Goal: Book appointment/travel/reservation

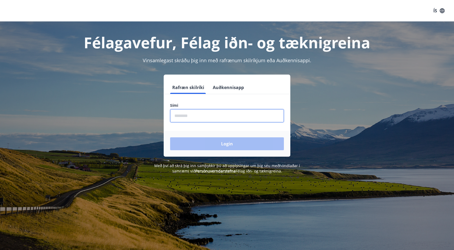
click at [189, 115] on input "phone" at bounding box center [227, 115] width 114 height 13
type input "*"
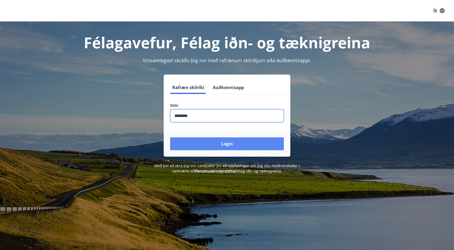
type input "********"
click at [220, 144] on button "Login" at bounding box center [227, 143] width 114 height 13
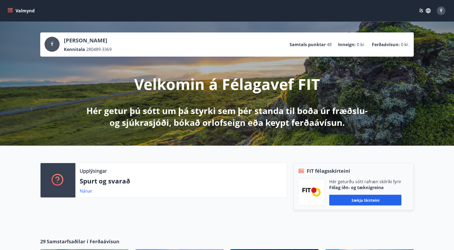
click at [9, 12] on icon "menu" at bounding box center [10, 12] width 5 height 1
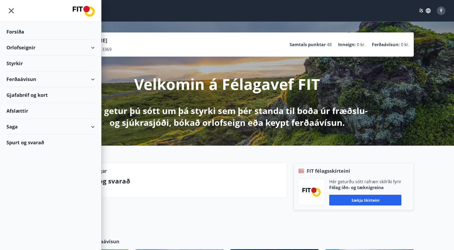
click at [91, 43] on div "Orlofseignir" at bounding box center [50, 48] width 88 height 16
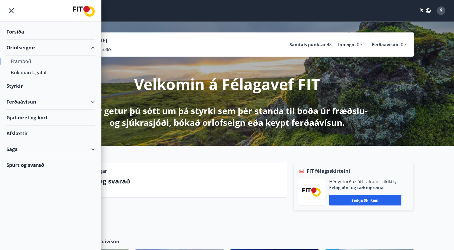
click at [20, 60] on div "Framboð" at bounding box center [51, 61] width 80 height 11
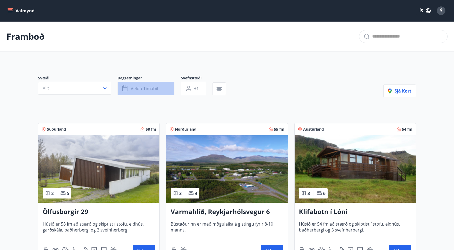
click at [145, 89] on span "Veldu tímabil" at bounding box center [144, 89] width 27 height 6
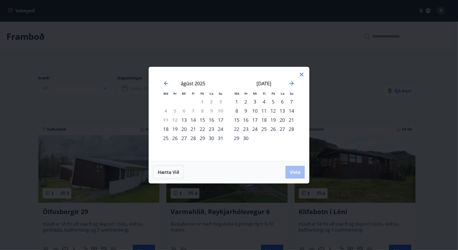
click at [203, 130] on div "22" at bounding box center [202, 128] width 9 height 9
click at [164, 139] on div "25" at bounding box center [165, 138] width 9 height 9
click at [292, 169] on button "Vista" at bounding box center [294, 172] width 19 height 13
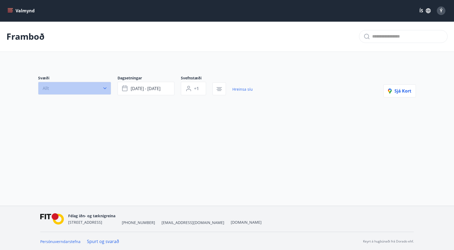
click at [103, 88] on icon "button" at bounding box center [104, 88] width 5 height 5
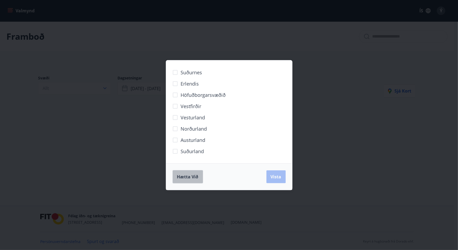
click at [189, 178] on span "Hætta við" at bounding box center [187, 177] width 21 height 6
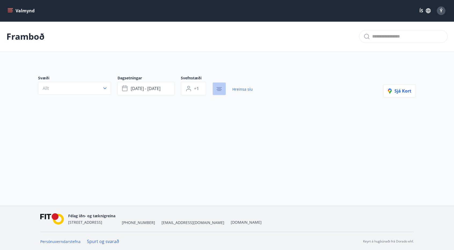
click at [220, 88] on icon "button" at bounding box center [219, 88] width 4 height 1
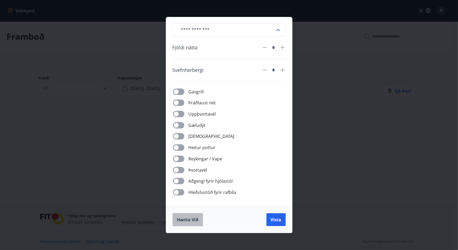
click at [188, 218] on span "Hætta við" at bounding box center [187, 220] width 21 height 6
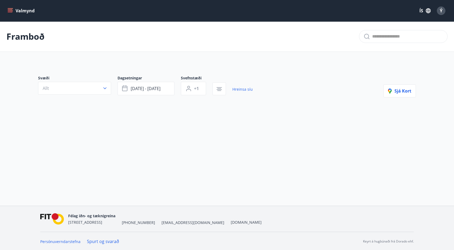
click at [15, 10] on button "Valmynd" at bounding box center [21, 11] width 30 height 10
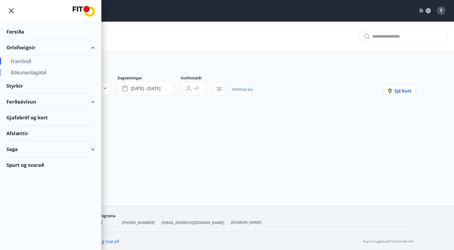
click at [36, 71] on div "Bókunardagatal" at bounding box center [51, 72] width 80 height 11
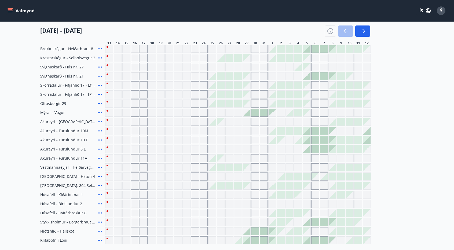
scroll to position [150, 0]
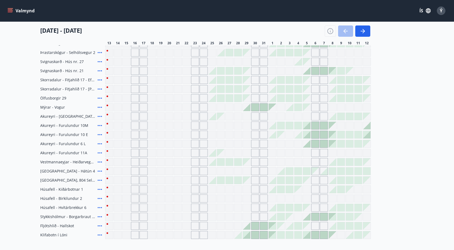
click at [100, 207] on icon at bounding box center [100, 207] width 4 height 1
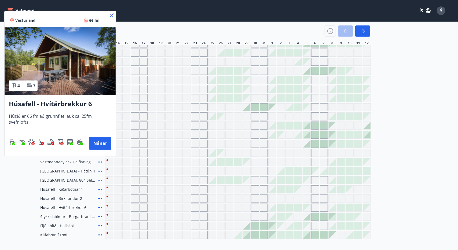
click at [114, 15] on icon at bounding box center [111, 15] width 6 height 6
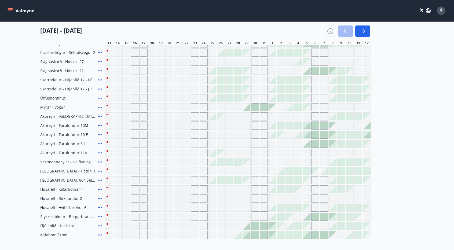
click at [99, 188] on icon at bounding box center [100, 189] width 6 height 6
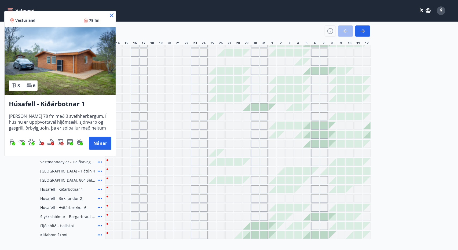
click at [111, 14] on icon at bounding box center [112, 15] width 4 height 4
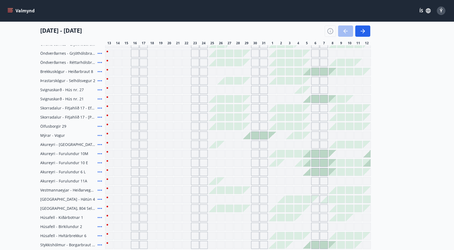
scroll to position [118, 0]
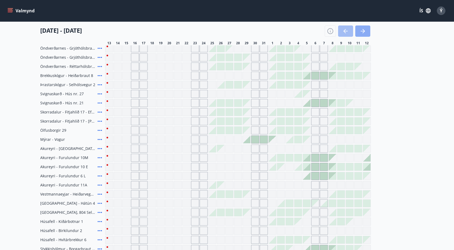
click at [362, 28] on icon "button" at bounding box center [363, 31] width 6 height 6
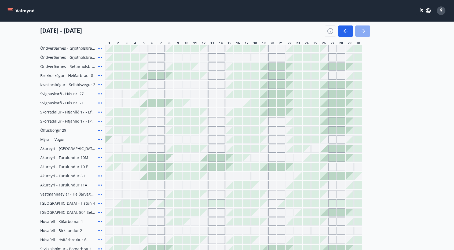
click at [362, 30] on icon "button" at bounding box center [363, 31] width 6 height 6
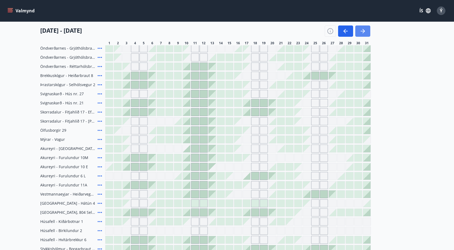
click at [362, 30] on icon "button" at bounding box center [363, 31] width 6 height 6
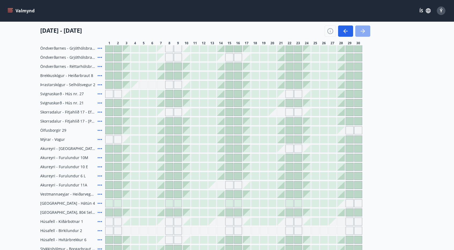
click at [362, 30] on icon "button" at bounding box center [363, 31] width 6 height 6
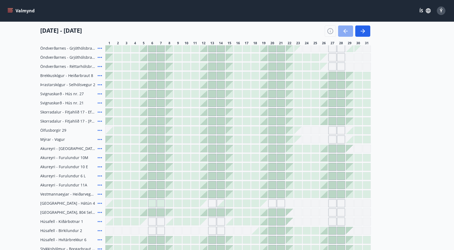
click at [349, 32] on button "button" at bounding box center [345, 30] width 15 height 11
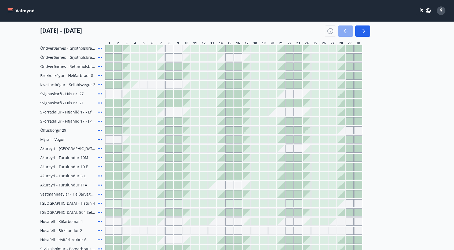
click at [349, 32] on button "button" at bounding box center [345, 30] width 15 height 11
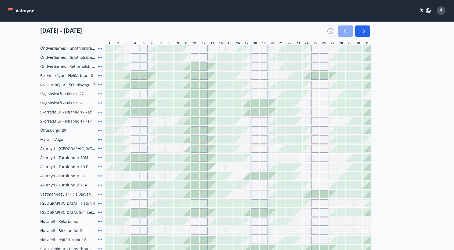
click at [349, 32] on button "button" at bounding box center [345, 30] width 15 height 11
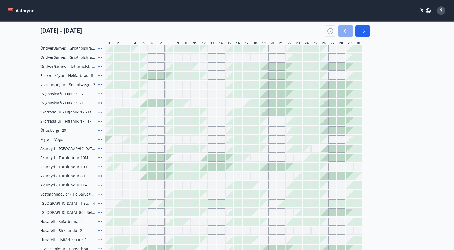
click at [349, 32] on button "button" at bounding box center [345, 30] width 15 height 11
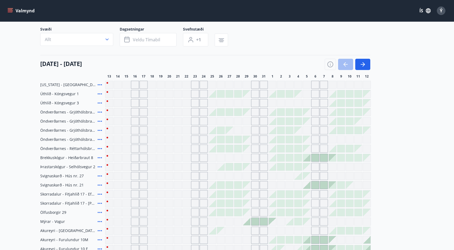
scroll to position [32, 0]
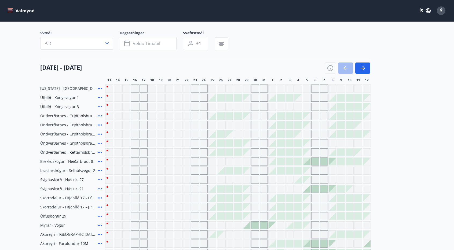
click at [99, 97] on icon at bounding box center [100, 97] width 6 height 6
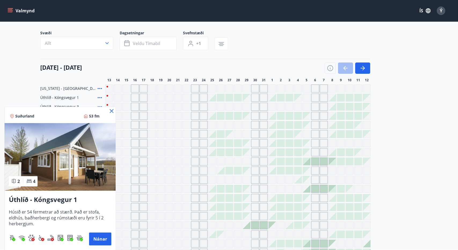
click at [111, 110] on icon at bounding box center [112, 111] width 4 height 4
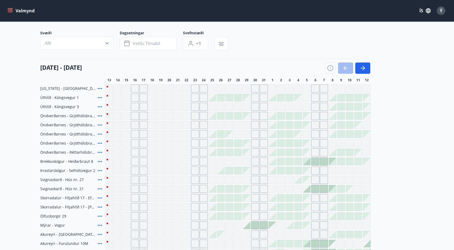
click at [99, 107] on icon at bounding box center [100, 107] width 6 height 6
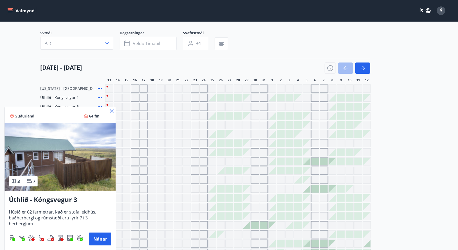
click at [112, 111] on icon at bounding box center [111, 111] width 6 height 6
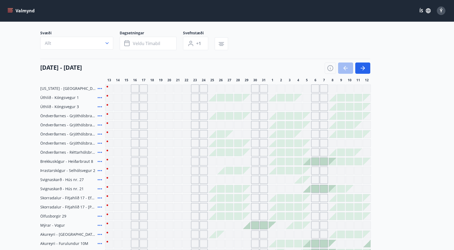
click at [100, 161] on icon at bounding box center [100, 161] width 6 height 6
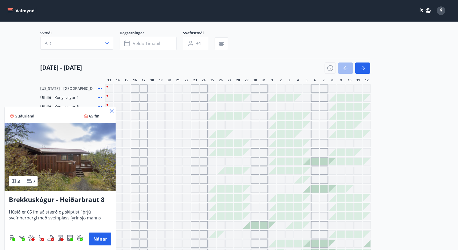
click at [111, 112] on icon at bounding box center [112, 111] width 4 height 4
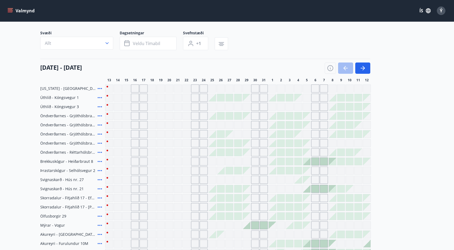
click at [100, 170] on icon at bounding box center [100, 170] width 4 height 1
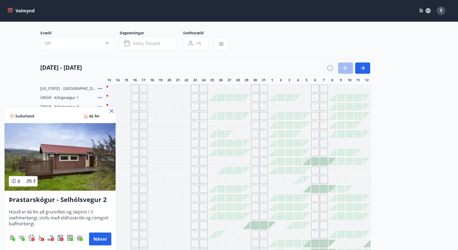
click at [110, 110] on icon at bounding box center [111, 111] width 6 height 6
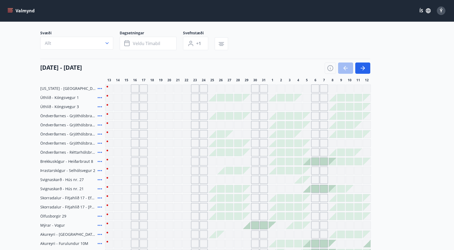
click at [98, 179] on icon at bounding box center [100, 179] width 4 height 1
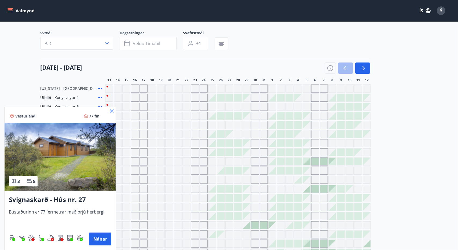
click at [111, 109] on icon at bounding box center [111, 111] width 6 height 6
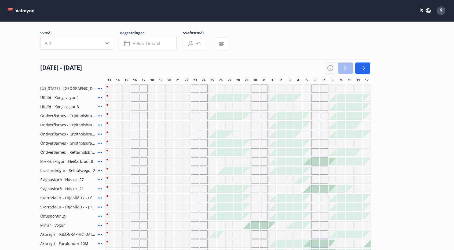
click at [100, 187] on icon at bounding box center [100, 189] width 6 height 6
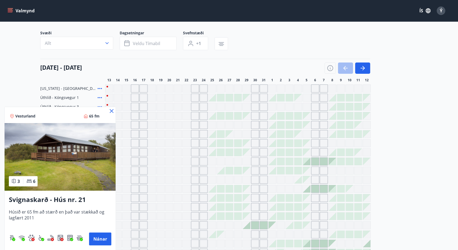
click at [112, 111] on icon at bounding box center [111, 111] width 6 height 6
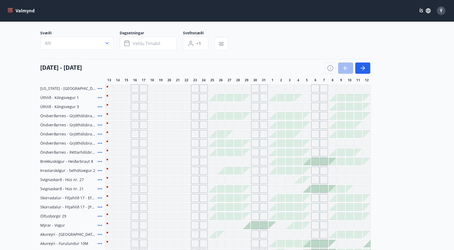
click at [99, 198] on icon at bounding box center [100, 198] width 6 height 6
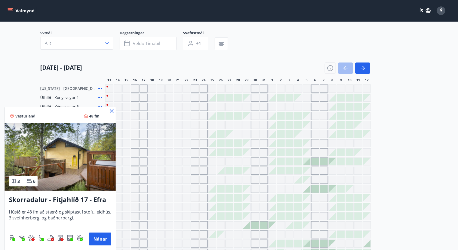
click at [111, 110] on icon at bounding box center [111, 111] width 6 height 6
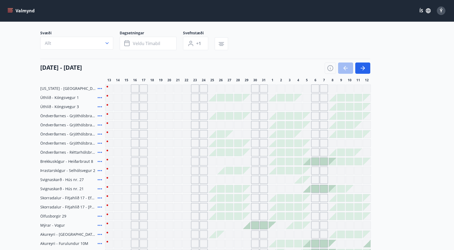
click at [99, 208] on icon at bounding box center [100, 207] width 6 height 6
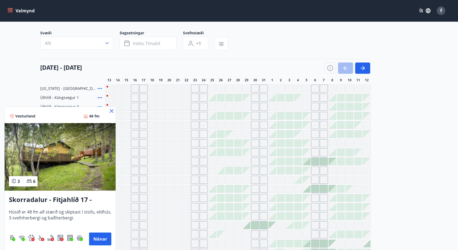
click at [111, 113] on icon at bounding box center [111, 111] width 6 height 6
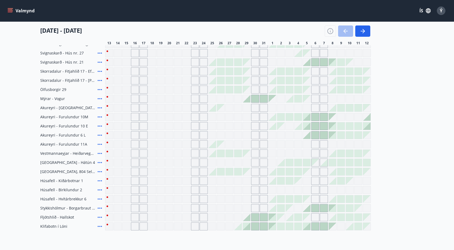
scroll to position [161, 0]
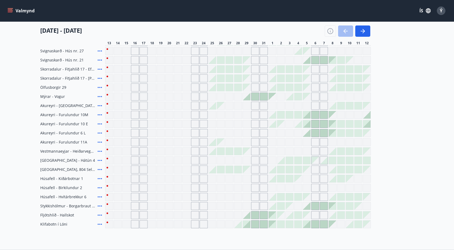
click at [100, 224] on icon at bounding box center [100, 224] width 6 height 6
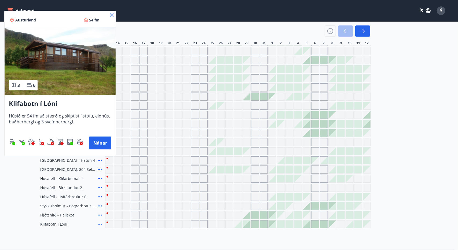
click at [112, 14] on icon at bounding box center [112, 15] width 4 height 4
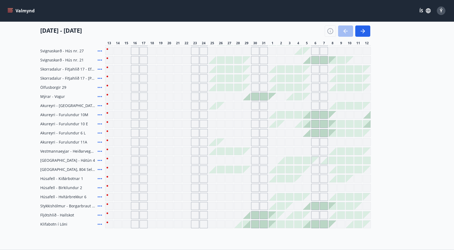
click at [8, 12] on icon "menu" at bounding box center [10, 12] width 5 height 1
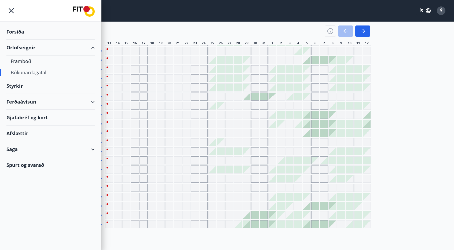
click at [20, 46] on div "Orlofseignir" at bounding box center [50, 48] width 88 height 16
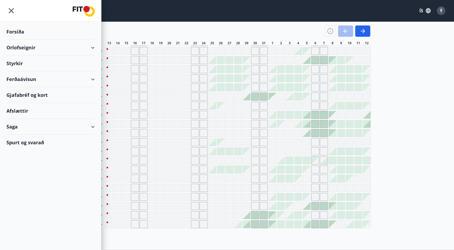
click at [20, 46] on div "Orlofseignir" at bounding box center [50, 48] width 88 height 16
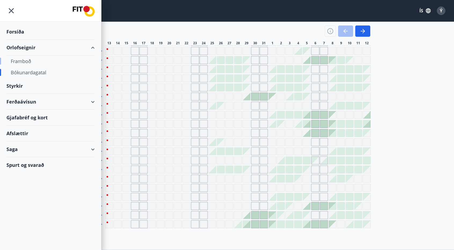
click at [25, 61] on div "Framboð" at bounding box center [51, 61] width 80 height 11
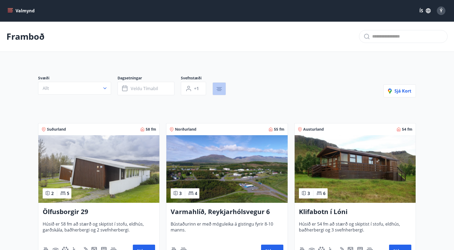
click at [221, 90] on icon "button" at bounding box center [219, 90] width 4 height 1
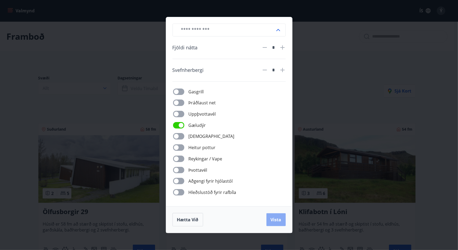
click at [272, 218] on span "Vista" at bounding box center [276, 220] width 11 height 6
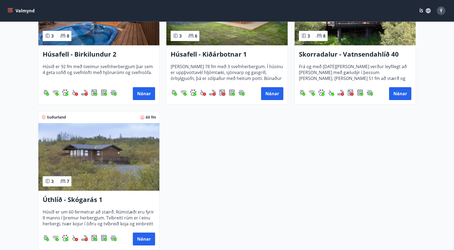
scroll to position [172, 0]
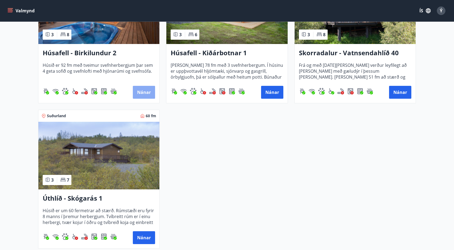
click at [144, 89] on button "Nánar" at bounding box center [144, 92] width 22 height 13
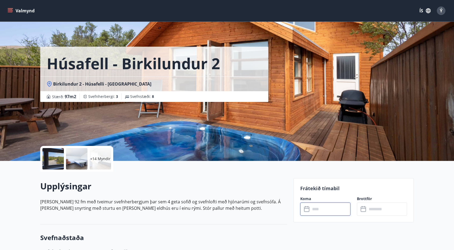
click at [315, 212] on input "text" at bounding box center [330, 209] width 40 height 13
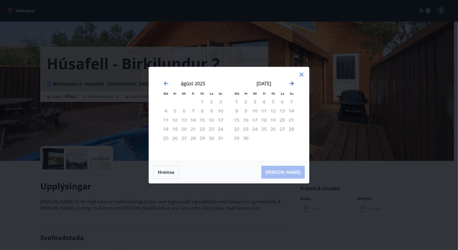
click at [291, 85] on icon "Move forward to switch to the next month." at bounding box center [291, 83] width 6 height 6
click at [293, 83] on icon "Move forward to switch to the next month." at bounding box center [292, 83] width 4 height 4
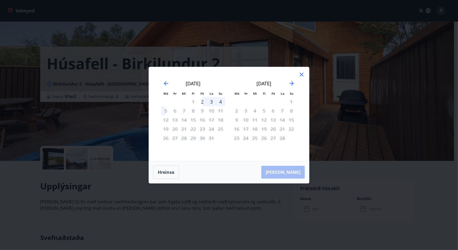
click at [305, 74] on div "Má Þr Mi Fi Fö La Su Má Þr Mi Fi Fö La Su [DATE] 1 2 3 4 5 6 7 8 9 10 11 12 13 …" at bounding box center [229, 114] width 160 height 94
click at [301, 74] on icon at bounding box center [302, 75] width 4 height 4
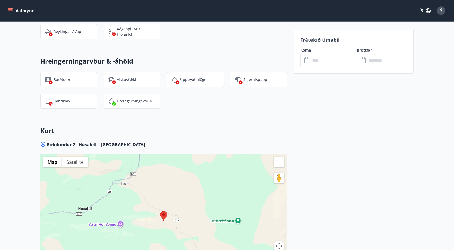
scroll to position [547, 0]
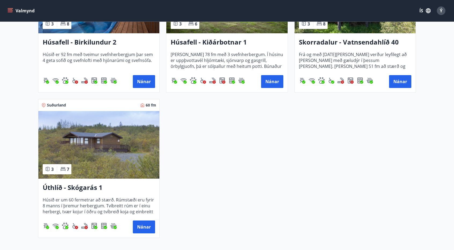
scroll to position [194, 0]
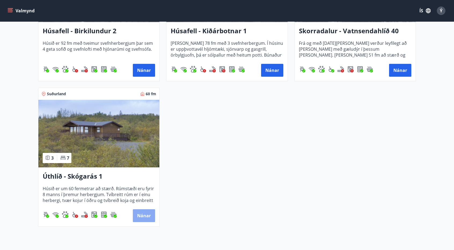
click at [148, 214] on button "Nánar" at bounding box center [144, 215] width 22 height 13
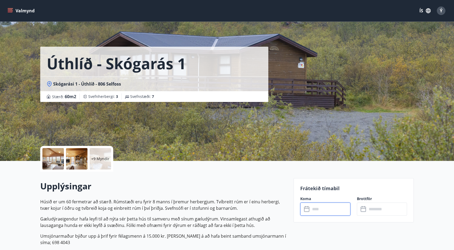
click at [319, 210] on input "text" at bounding box center [330, 209] width 40 height 13
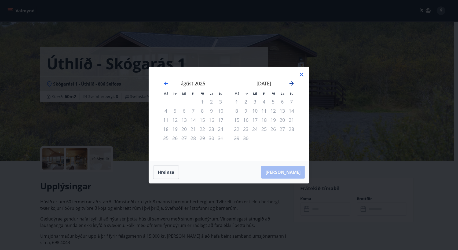
click at [292, 83] on icon "Move forward to switch to the next month." at bounding box center [292, 83] width 4 height 4
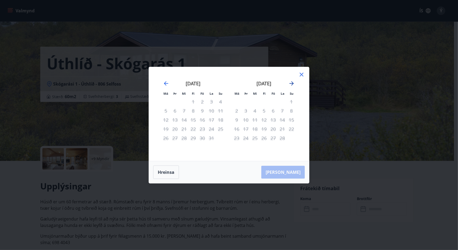
click at [292, 83] on icon "Move forward to switch to the next month." at bounding box center [292, 83] width 4 height 4
click at [303, 76] on icon at bounding box center [302, 75] width 4 height 4
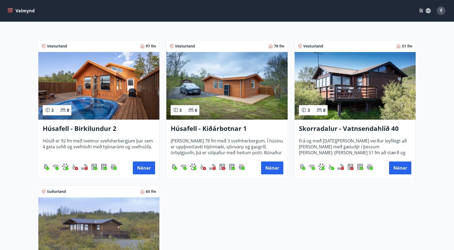
scroll to position [97, 0]
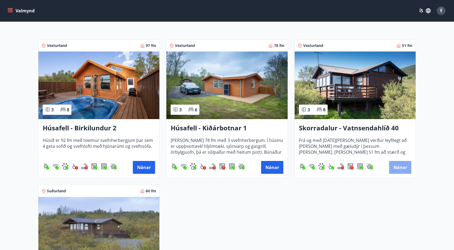
click at [399, 164] on button "Nánar" at bounding box center [400, 167] width 22 height 13
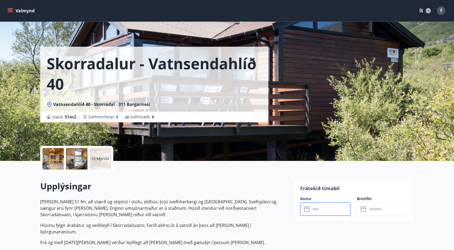
click at [313, 211] on input "text" at bounding box center [330, 209] width 40 height 13
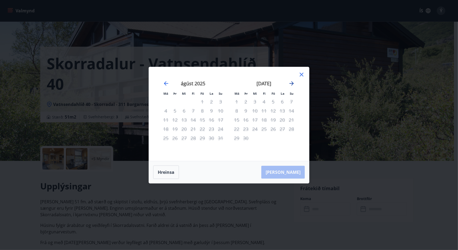
click at [292, 84] on icon "Move forward to switch to the next month." at bounding box center [291, 83] width 6 height 6
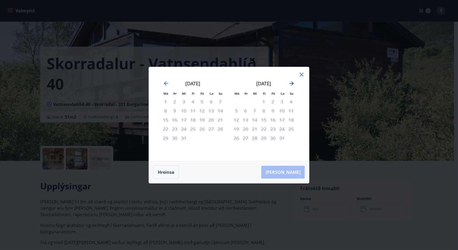
click at [292, 84] on icon "Move forward to switch to the next month." at bounding box center [291, 83] width 6 height 6
click at [301, 73] on icon at bounding box center [301, 74] width 6 height 6
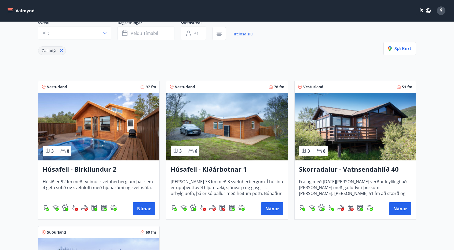
scroll to position [107, 0]
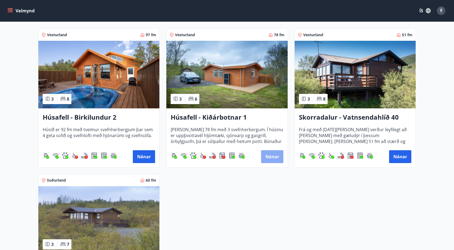
click at [273, 152] on button "Nánar" at bounding box center [272, 156] width 22 height 13
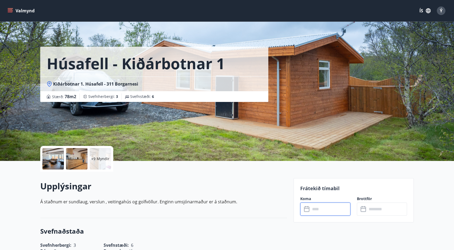
click at [314, 206] on input "text" at bounding box center [330, 209] width 40 height 13
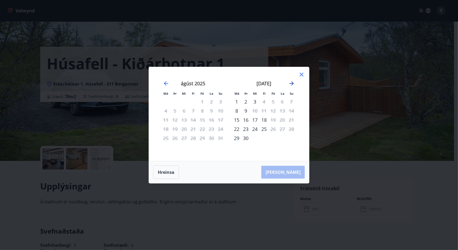
click at [291, 82] on icon "Move forward to switch to the next month." at bounding box center [291, 83] width 6 height 6
click at [166, 82] on icon "Move backward to switch to the previous month." at bounding box center [166, 83] width 6 height 6
click at [295, 82] on div "[DATE]" at bounding box center [264, 86] width 64 height 24
click at [289, 84] on icon "Move forward to switch to the next month." at bounding box center [291, 83] width 6 height 6
click at [303, 72] on icon at bounding box center [301, 74] width 6 height 6
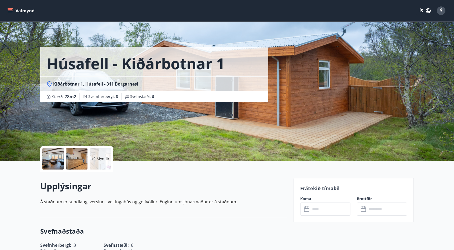
click at [11, 9] on icon "menu" at bounding box center [10, 9] width 5 height 1
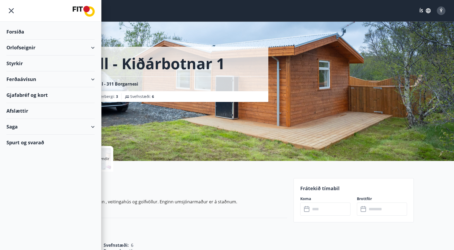
click at [92, 47] on div "Orlofseignir" at bounding box center [50, 48] width 88 height 16
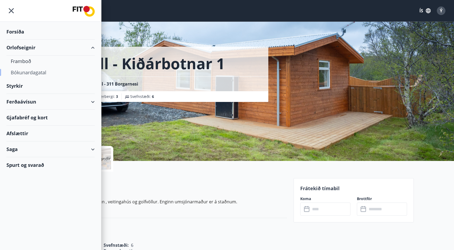
click at [24, 71] on div "Bókunardagatal" at bounding box center [51, 72] width 80 height 11
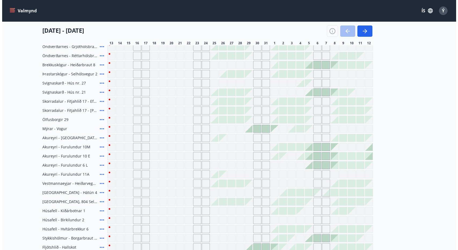
scroll to position [140, 0]
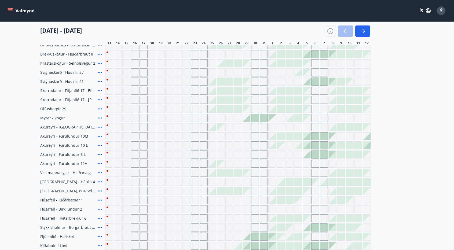
click at [99, 235] on icon at bounding box center [100, 236] width 6 height 6
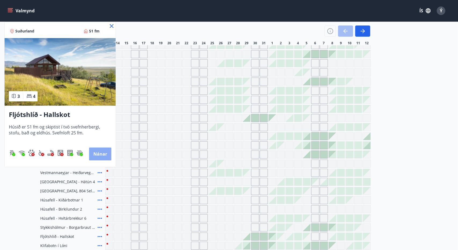
click at [100, 154] on button "Nánar" at bounding box center [100, 154] width 22 height 13
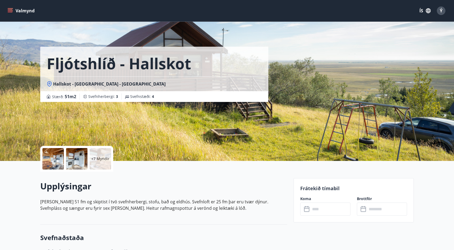
click at [101, 155] on div "+7 Myndir" at bounding box center [100, 158] width 21 height 21
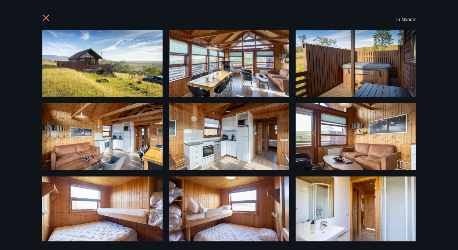
click at [94, 72] on img at bounding box center [102, 63] width 120 height 67
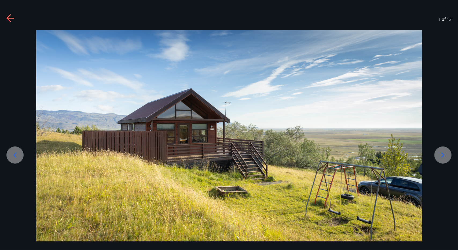
click at [441, 156] on icon at bounding box center [443, 155] width 9 height 9
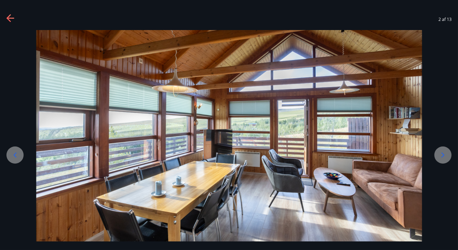
click at [441, 156] on icon at bounding box center [443, 155] width 9 height 9
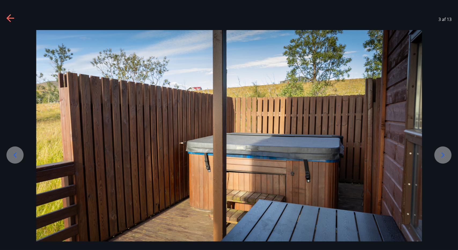
click at [441, 156] on icon at bounding box center [443, 155] width 9 height 9
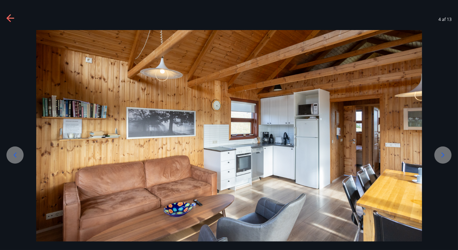
click at [441, 156] on icon at bounding box center [443, 155] width 9 height 9
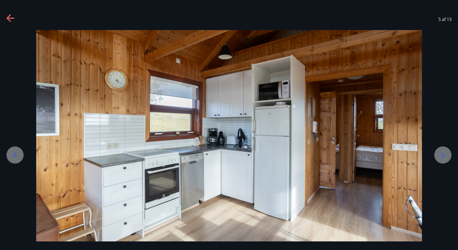
click at [441, 156] on icon at bounding box center [443, 155] width 9 height 9
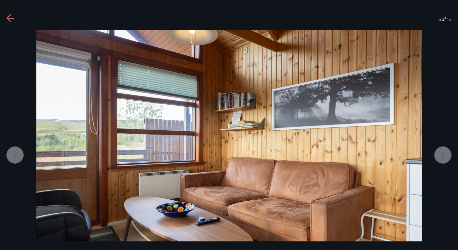
click at [441, 156] on icon at bounding box center [443, 155] width 9 height 9
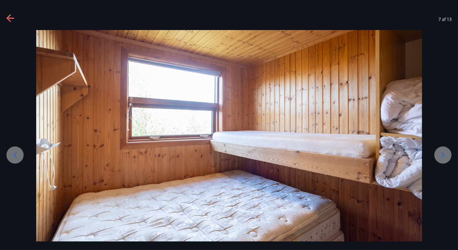
click at [441, 156] on icon at bounding box center [443, 155] width 9 height 9
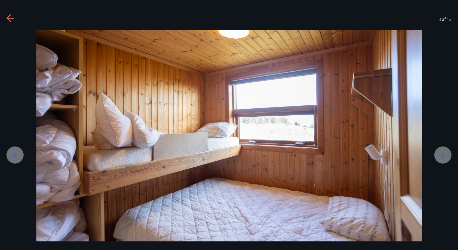
click at [441, 156] on icon at bounding box center [443, 155] width 9 height 9
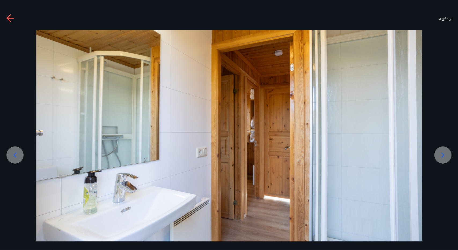
click at [441, 156] on icon at bounding box center [443, 155] width 9 height 9
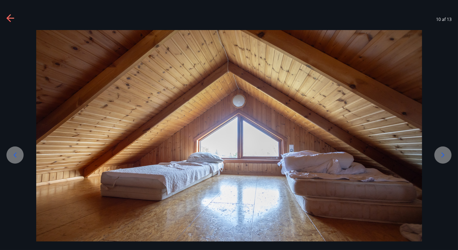
click at [441, 156] on icon at bounding box center [443, 155] width 9 height 9
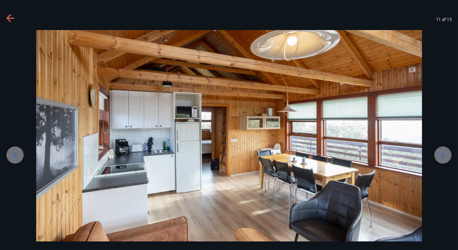
drag, startPoint x: 441, startPoint y: 156, endPoint x: 201, endPoint y: 164, distance: 239.5
click at [201, 164] on div at bounding box center [229, 137] width 458 height 214
click at [15, 156] on icon at bounding box center [15, 155] width 9 height 9
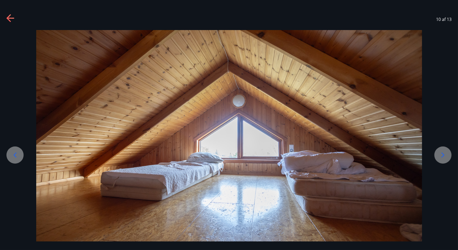
click at [441, 153] on icon at bounding box center [443, 155] width 9 height 9
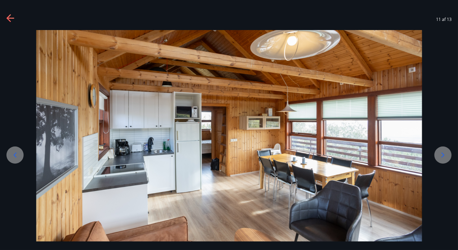
click at [441, 153] on icon at bounding box center [443, 155] width 9 height 9
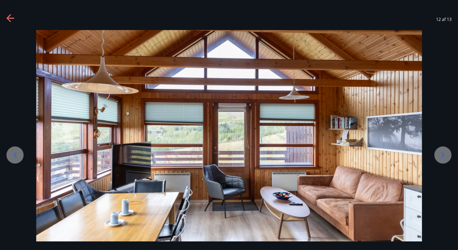
click at [441, 153] on icon at bounding box center [443, 155] width 9 height 9
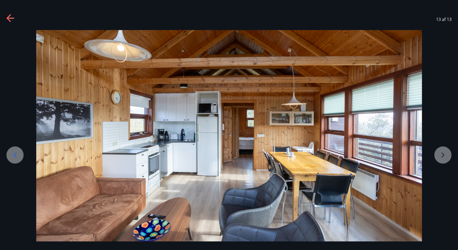
click at [10, 16] on icon at bounding box center [10, 18] width 9 height 9
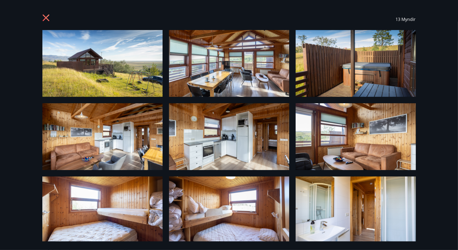
click at [45, 15] on icon at bounding box center [46, 18] width 9 height 9
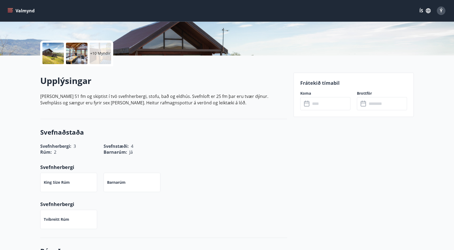
scroll to position [97, 0]
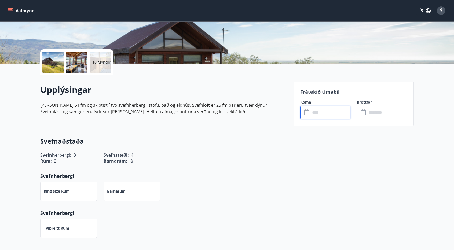
click at [316, 113] on input "text" at bounding box center [330, 112] width 40 height 13
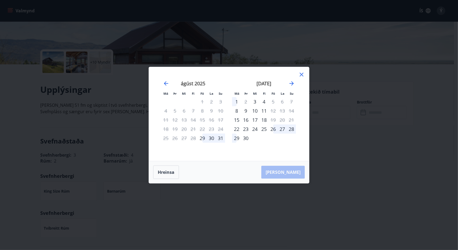
click at [316, 113] on div "Má Þr Mi Fi Fö La Su Má Þr Mi Fi Fö La Su [DATE] 1 2 3 4 5 6 7 8 9 10 11 12 13 …" at bounding box center [229, 125] width 458 height 250
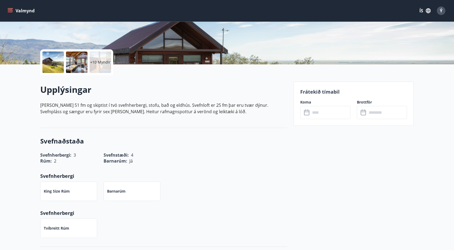
click at [308, 116] on div "​ ​" at bounding box center [325, 112] width 50 height 13
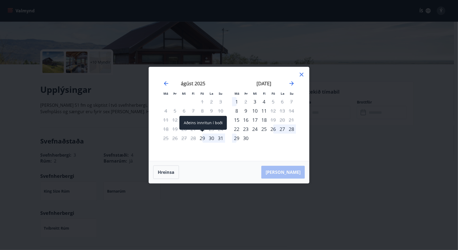
click at [202, 137] on div "29" at bounding box center [202, 138] width 9 height 9
click at [204, 137] on div "29" at bounding box center [202, 138] width 9 height 9
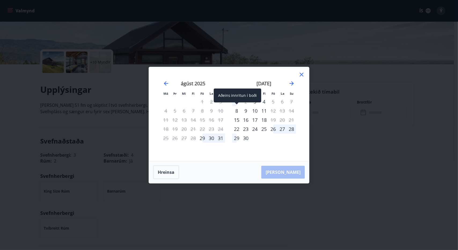
click at [235, 102] on div "Aðeins innritun í boði" at bounding box center [237, 96] width 47 height 14
click at [207, 140] on div "30" at bounding box center [211, 138] width 9 height 9
click at [212, 137] on div "30" at bounding box center [211, 138] width 9 height 9
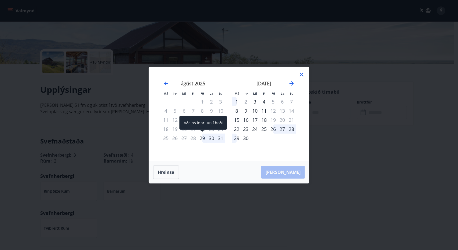
click at [202, 140] on div "29" at bounding box center [202, 138] width 9 height 9
click at [302, 71] on icon at bounding box center [301, 74] width 6 height 6
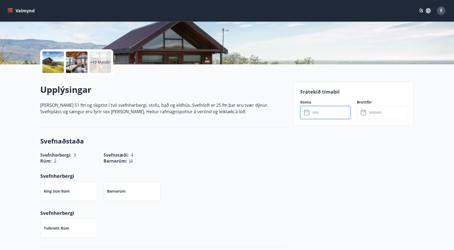
click at [316, 110] on input "text" at bounding box center [330, 112] width 40 height 13
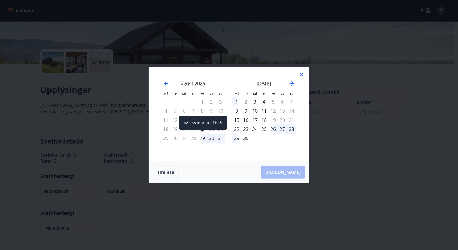
click at [202, 136] on div "29" at bounding box center [202, 138] width 9 height 9
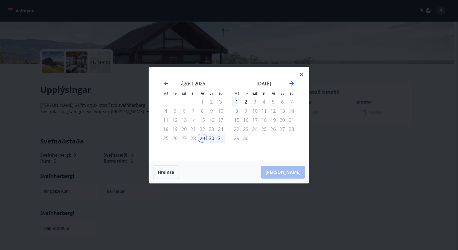
click at [236, 101] on div "1" at bounding box center [236, 101] width 9 height 9
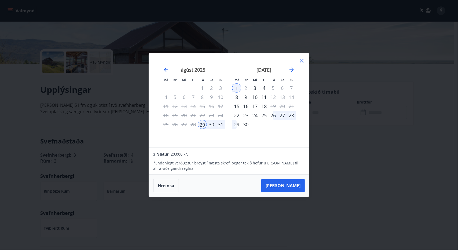
click at [302, 59] on icon at bounding box center [301, 61] width 6 height 6
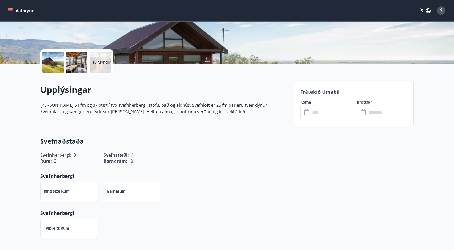
click at [10, 10] on icon "menu" at bounding box center [10, 10] width 5 height 5
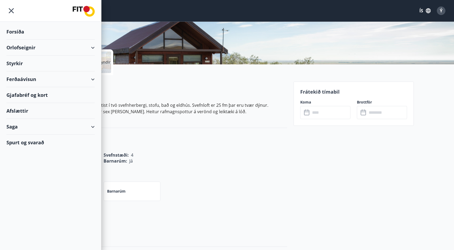
click at [94, 46] on div "Orlofseignir" at bounding box center [50, 48] width 88 height 16
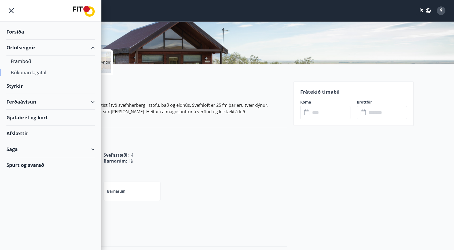
click at [20, 70] on div "Bókunardagatal" at bounding box center [51, 72] width 80 height 11
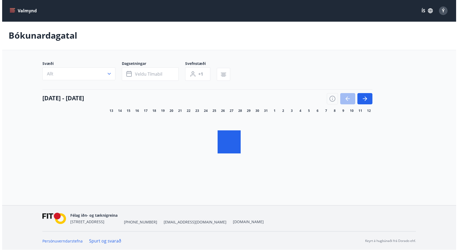
scroll to position [97, 0]
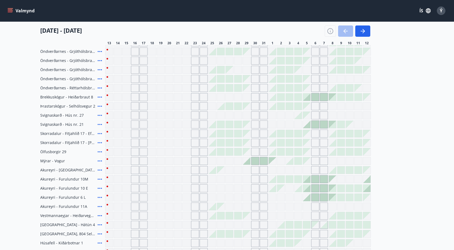
click at [99, 96] on icon at bounding box center [100, 97] width 6 height 6
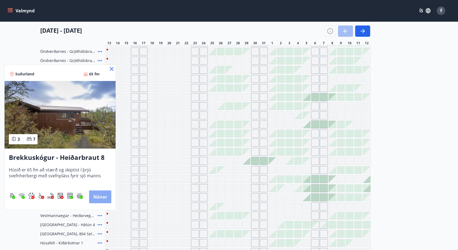
click at [100, 194] on button "Nánar" at bounding box center [100, 197] width 22 height 13
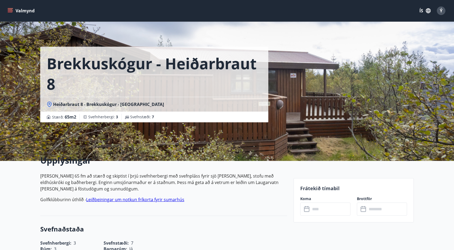
click at [85, 74] on h1 "Brekkuskógur - Heiðarbraut 8" at bounding box center [154, 73] width 215 height 41
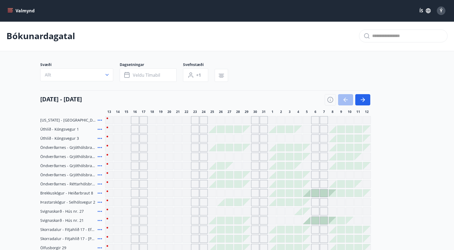
click at [99, 192] on icon at bounding box center [100, 193] width 6 height 6
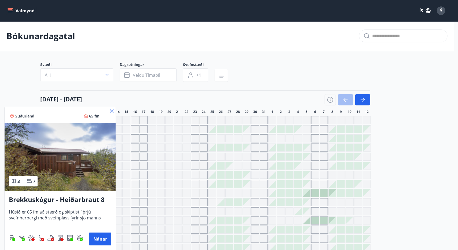
click at [68, 176] on img at bounding box center [60, 157] width 111 height 68
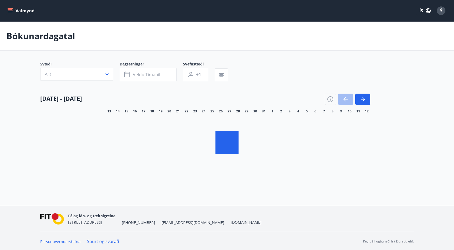
scroll to position [1, 0]
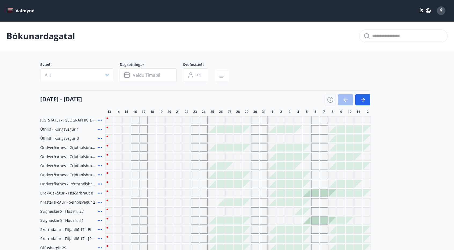
click at [101, 220] on icon at bounding box center [100, 220] width 4 height 1
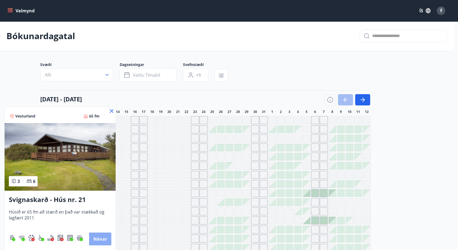
click at [105, 238] on button "Nánar" at bounding box center [100, 239] width 22 height 13
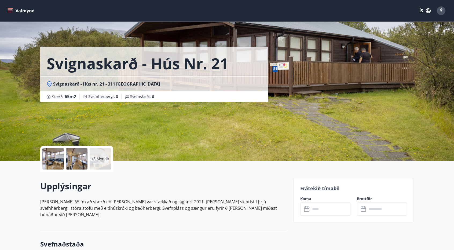
click at [100, 159] on p "+6 Myndir" at bounding box center [100, 158] width 18 height 5
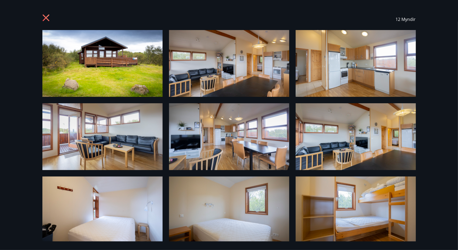
click at [84, 61] on img at bounding box center [102, 63] width 120 height 67
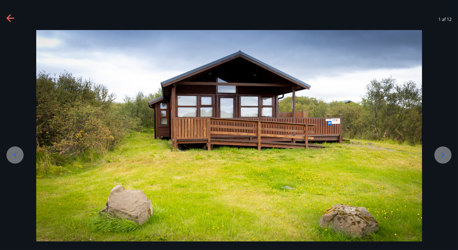
click at [443, 156] on icon at bounding box center [443, 155] width 3 height 5
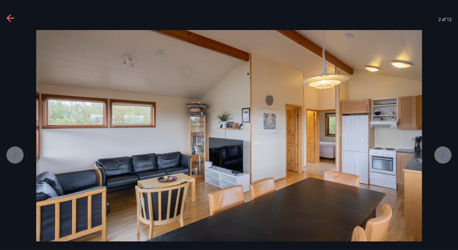
click at [443, 156] on icon at bounding box center [443, 155] width 3 height 5
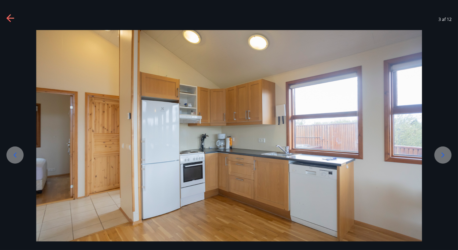
click at [443, 156] on icon at bounding box center [443, 155] width 3 height 5
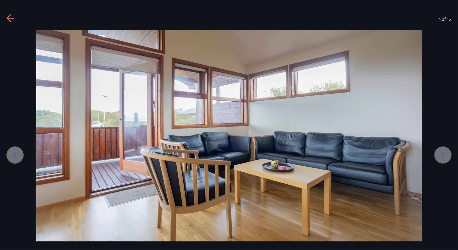
click at [443, 156] on icon at bounding box center [443, 155] width 3 height 5
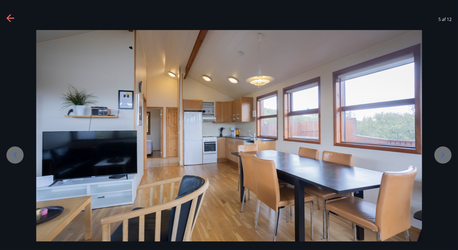
click at [443, 156] on icon at bounding box center [443, 155] width 3 height 5
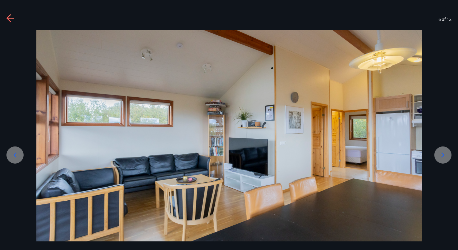
click at [443, 156] on icon at bounding box center [443, 155] width 3 height 5
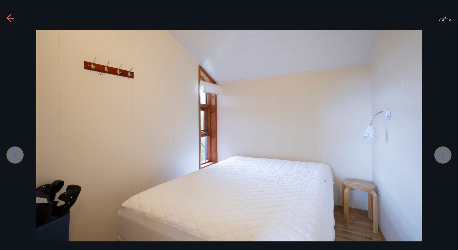
click at [443, 156] on icon at bounding box center [443, 155] width 3 height 5
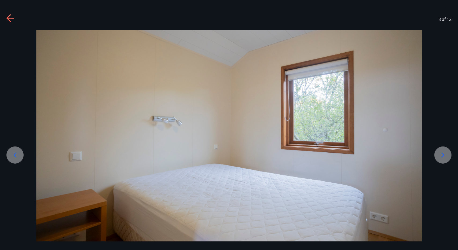
click at [443, 156] on icon at bounding box center [443, 155] width 3 height 5
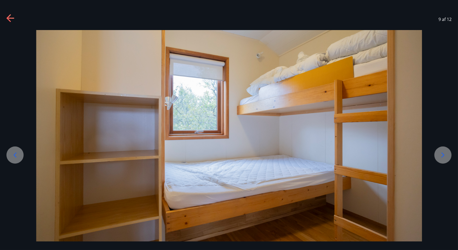
click at [443, 156] on icon at bounding box center [443, 155] width 3 height 5
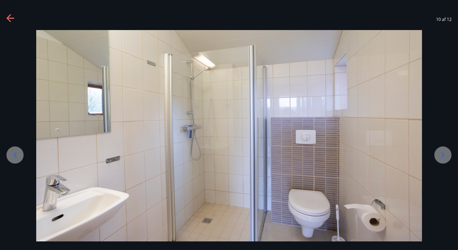
click at [443, 156] on icon at bounding box center [443, 155] width 3 height 5
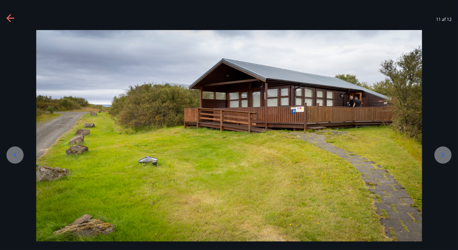
click at [443, 156] on icon at bounding box center [443, 155] width 3 height 5
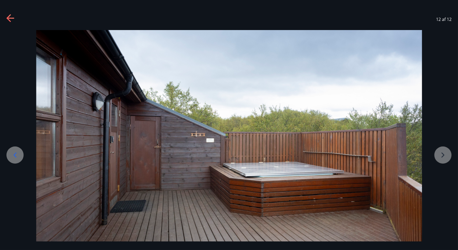
click at [443, 156] on div at bounding box center [229, 137] width 458 height 214
click at [9, 15] on icon at bounding box center [8, 18] width 4 height 8
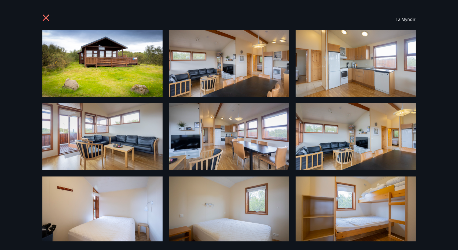
click at [43, 17] on icon at bounding box center [46, 18] width 9 height 9
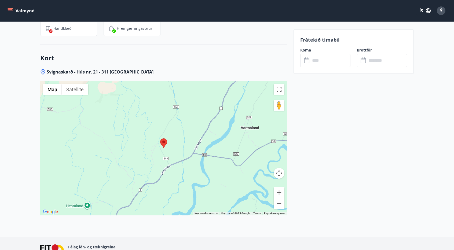
scroll to position [679, 0]
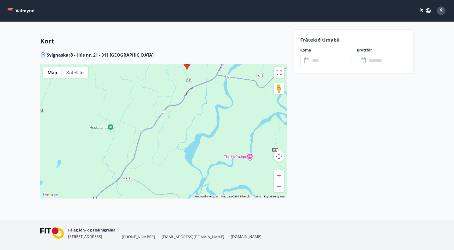
drag, startPoint x: 180, startPoint y: 128, endPoint x: 202, endPoint y: 64, distance: 67.6
click at [202, 64] on div at bounding box center [163, 131] width 247 height 134
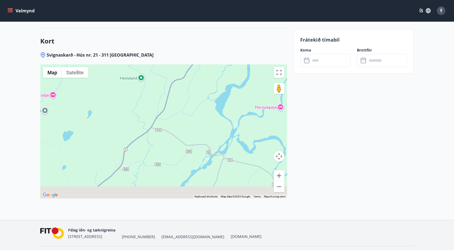
drag, startPoint x: 193, startPoint y: 138, endPoint x: 241, endPoint y: 73, distance: 80.6
click at [241, 73] on div at bounding box center [163, 131] width 247 height 134
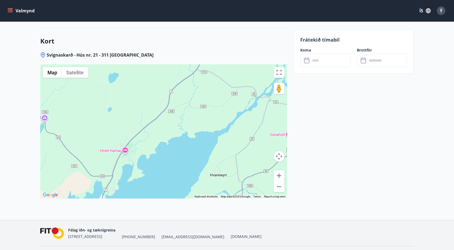
drag, startPoint x: 164, startPoint y: 122, endPoint x: 191, endPoint y: 83, distance: 47.6
click at [191, 83] on div at bounding box center [163, 131] width 247 height 134
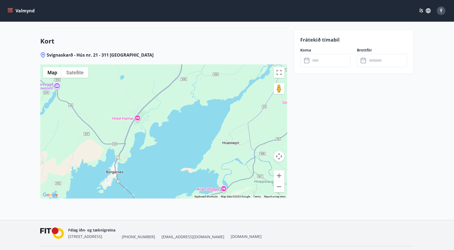
drag, startPoint x: 150, startPoint y: 100, endPoint x: 162, endPoint y: 67, distance: 35.5
click at [162, 67] on div at bounding box center [163, 131] width 247 height 134
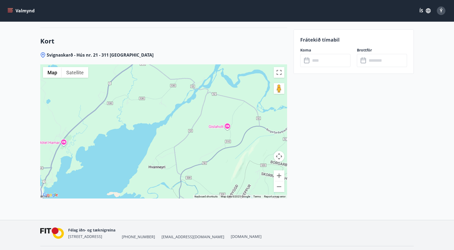
drag, startPoint x: 216, startPoint y: 100, endPoint x: 139, endPoint y: 125, distance: 80.9
click at [139, 125] on div at bounding box center [163, 131] width 247 height 134
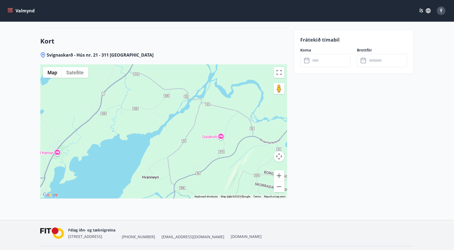
drag, startPoint x: 182, startPoint y: 146, endPoint x: 179, endPoint y: 155, distance: 9.7
click at [179, 155] on div at bounding box center [163, 131] width 247 height 134
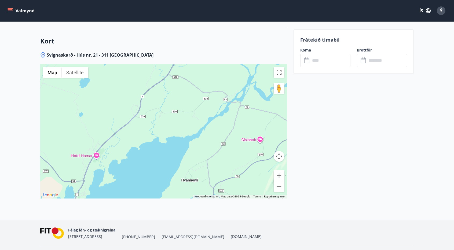
drag, startPoint x: 132, startPoint y: 130, endPoint x: 123, endPoint y: 167, distance: 38.7
click at [123, 167] on div at bounding box center [163, 131] width 247 height 134
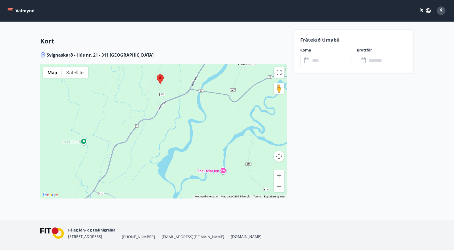
drag, startPoint x: 164, startPoint y: 116, endPoint x: 137, endPoint y: 192, distance: 80.5
click at [137, 192] on div "Svignaskarð - Hús nr. 21 - 311 Borgarnes ← Move left → Move right ↑ Move up ↓ M…" at bounding box center [163, 136] width 247 height 168
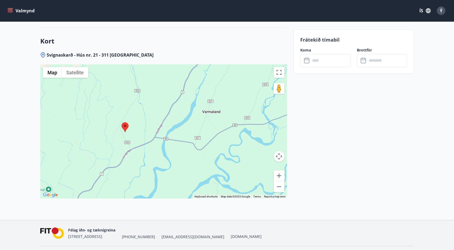
drag, startPoint x: 211, startPoint y: 104, endPoint x: 175, endPoint y: 153, distance: 60.5
click at [175, 153] on div at bounding box center [163, 131] width 247 height 134
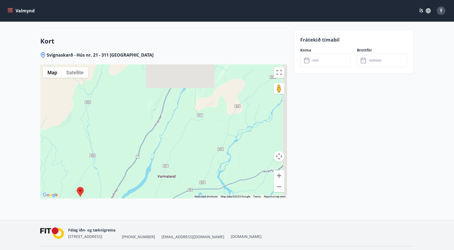
drag, startPoint x: 216, startPoint y: 102, endPoint x: 169, endPoint y: 170, distance: 81.9
click at [169, 170] on div at bounding box center [163, 131] width 247 height 134
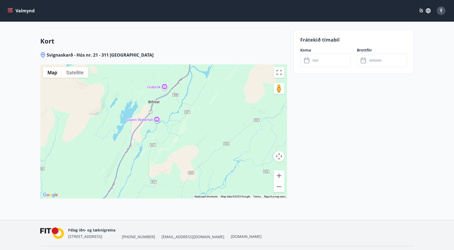
drag, startPoint x: 204, startPoint y: 118, endPoint x: 161, endPoint y: 180, distance: 74.6
click at [161, 180] on div at bounding box center [163, 131] width 247 height 134
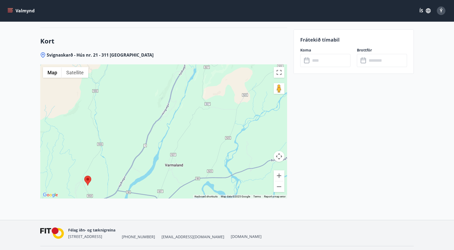
drag, startPoint x: 136, startPoint y: 161, endPoint x: 195, endPoint y: 75, distance: 104.7
click at [195, 75] on div at bounding box center [163, 131] width 247 height 134
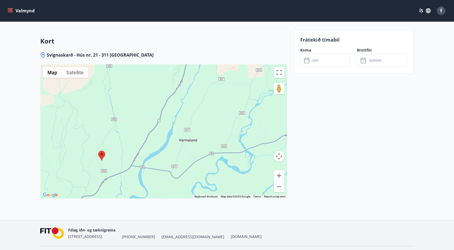
drag, startPoint x: 127, startPoint y: 141, endPoint x: 135, endPoint y: 122, distance: 20.8
click at [135, 122] on div at bounding box center [163, 131] width 247 height 134
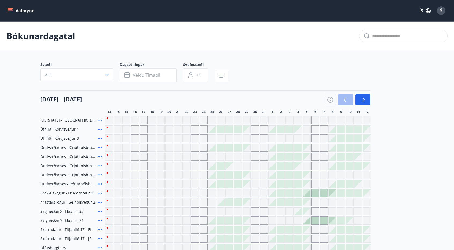
scroll to position [205, 0]
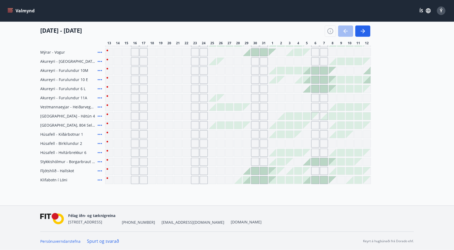
click at [100, 162] on icon at bounding box center [100, 162] width 6 height 6
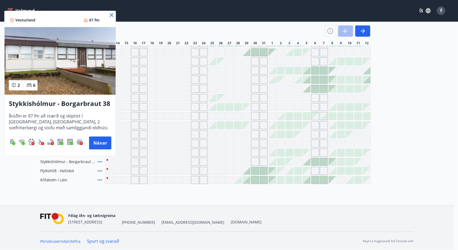
click at [112, 13] on icon at bounding box center [111, 15] width 6 height 6
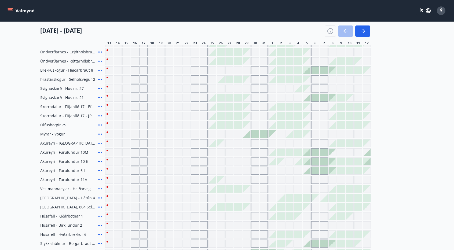
scroll to position [119, 0]
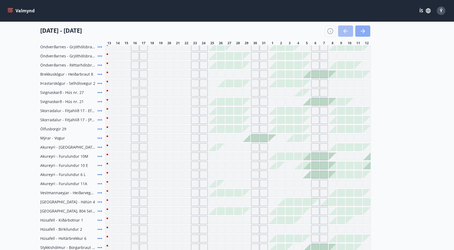
click at [361, 32] on icon "button" at bounding box center [363, 31] width 6 height 6
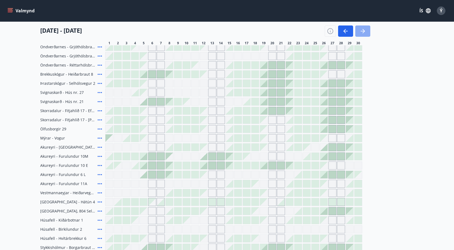
click at [361, 32] on icon "button" at bounding box center [363, 31] width 6 height 6
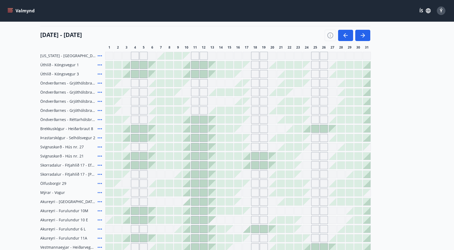
scroll to position [66, 0]
